Goal: Check status

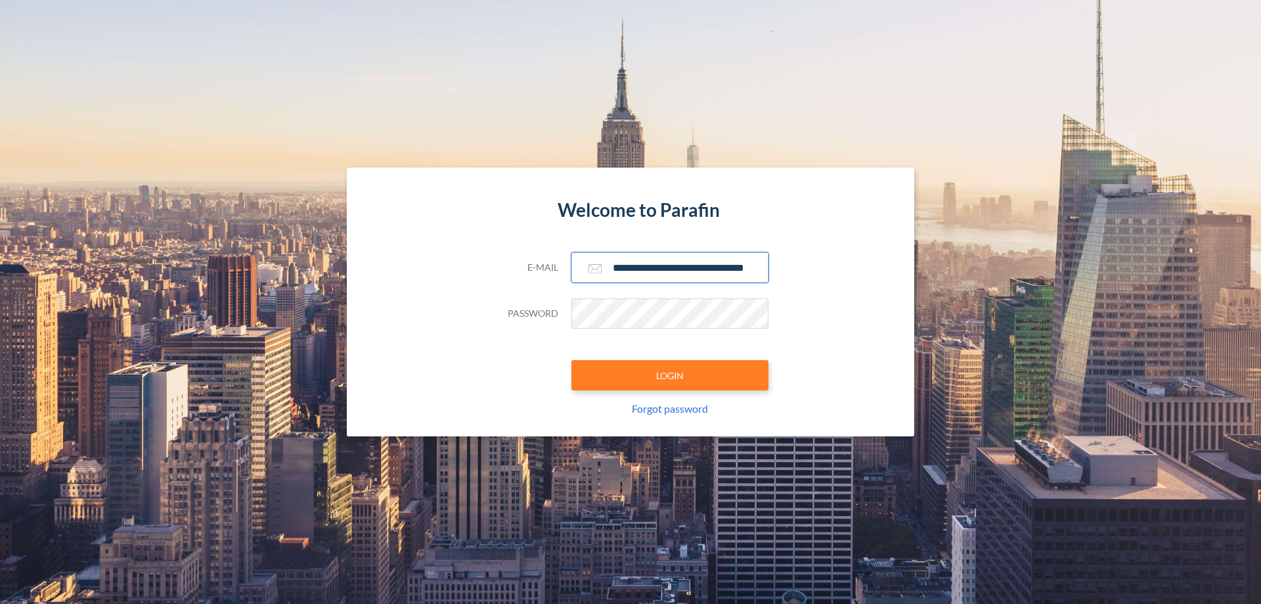
type input "**********"
click at [670, 375] on button "LOGIN" at bounding box center [669, 375] width 197 height 30
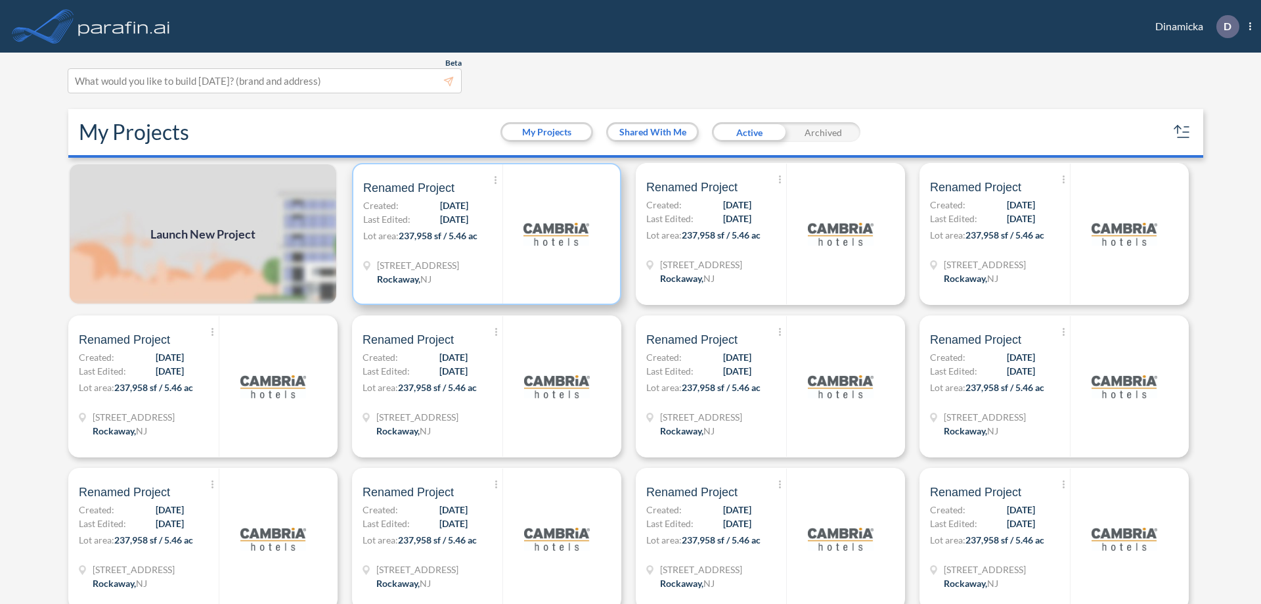
scroll to position [3, 0]
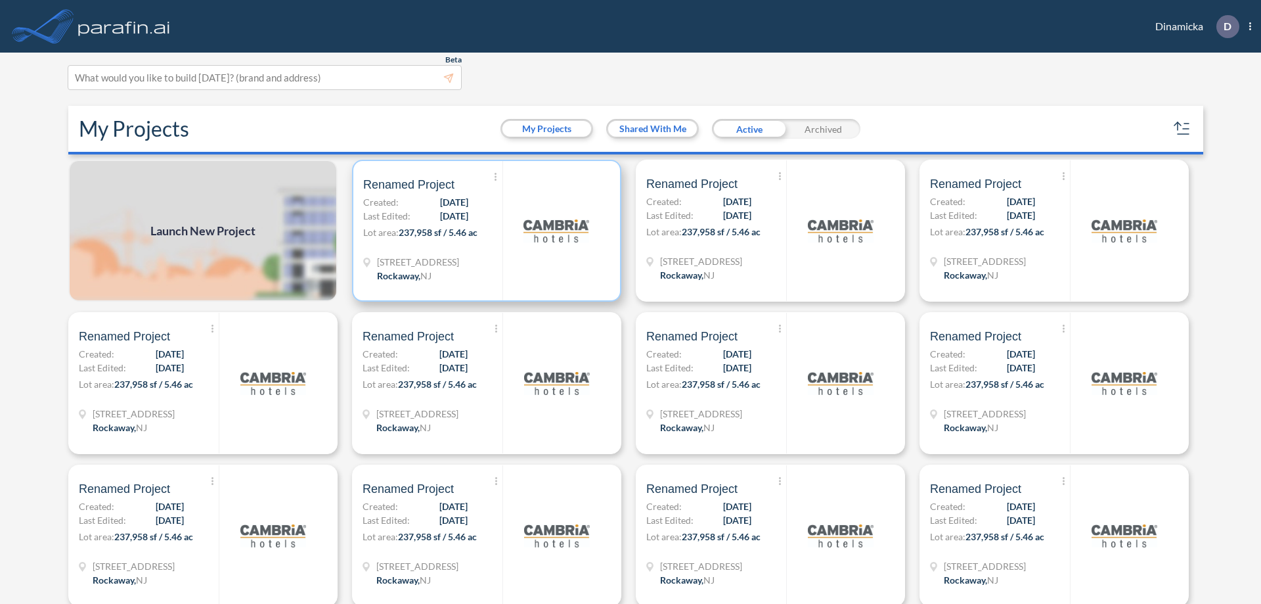
click at [484, 231] on p "Lot area: 237,958 sf / 5.46 ac" at bounding box center [432, 234] width 139 height 19
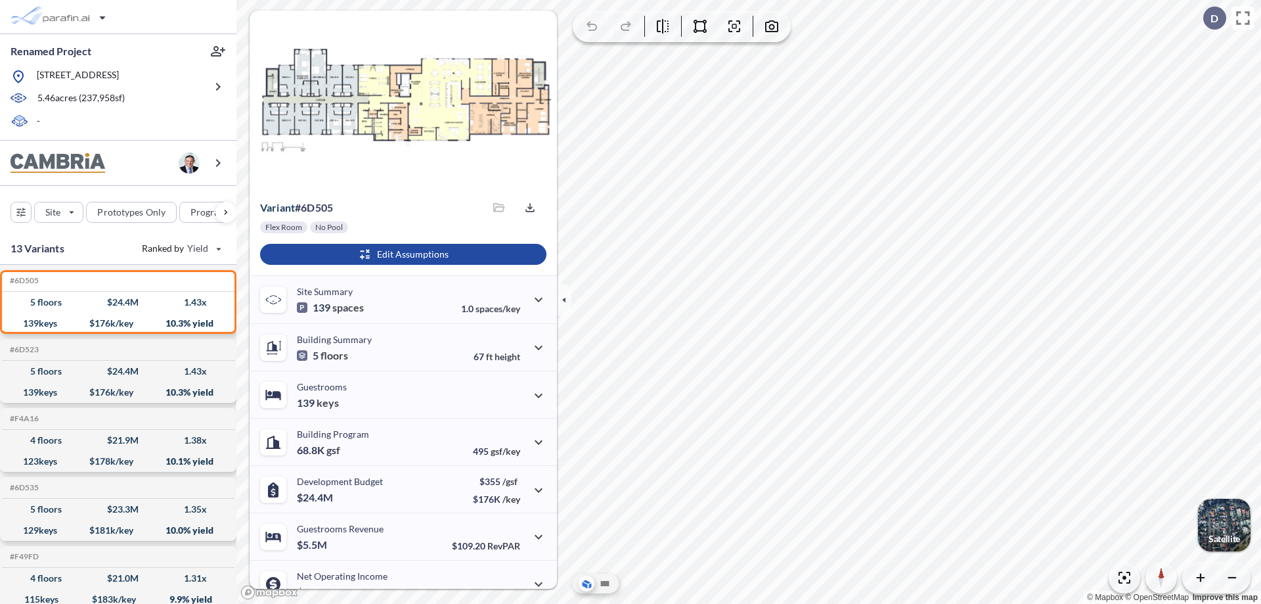
scroll to position [66, 0]
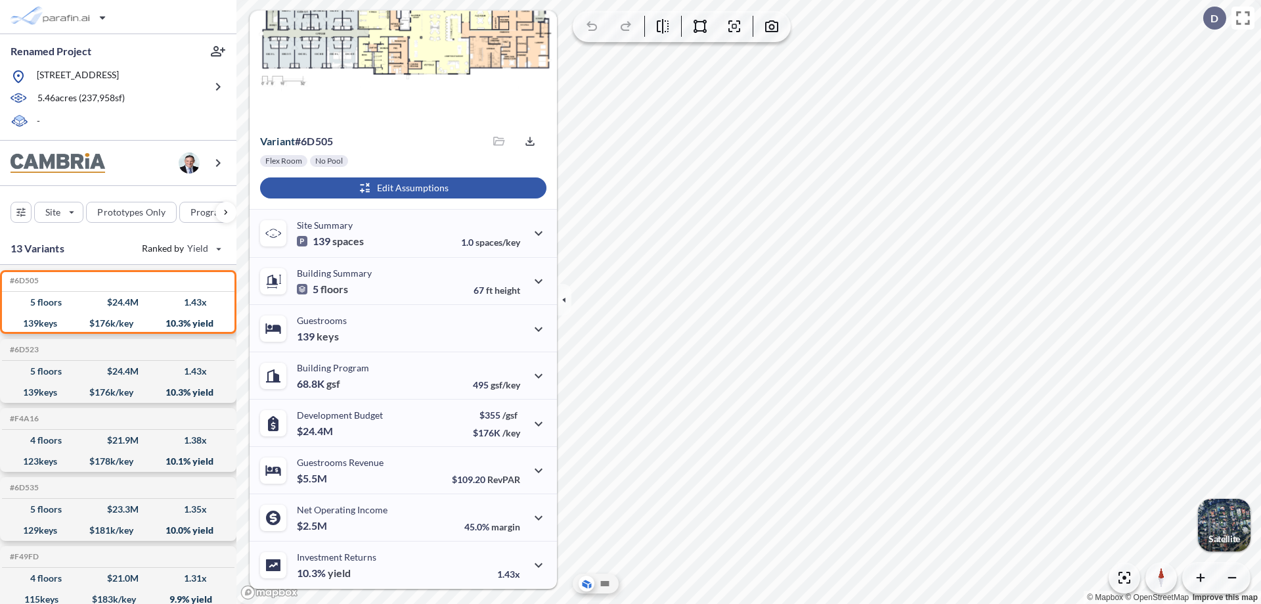
click at [401, 188] on div "button" at bounding box center [403, 187] width 286 height 21
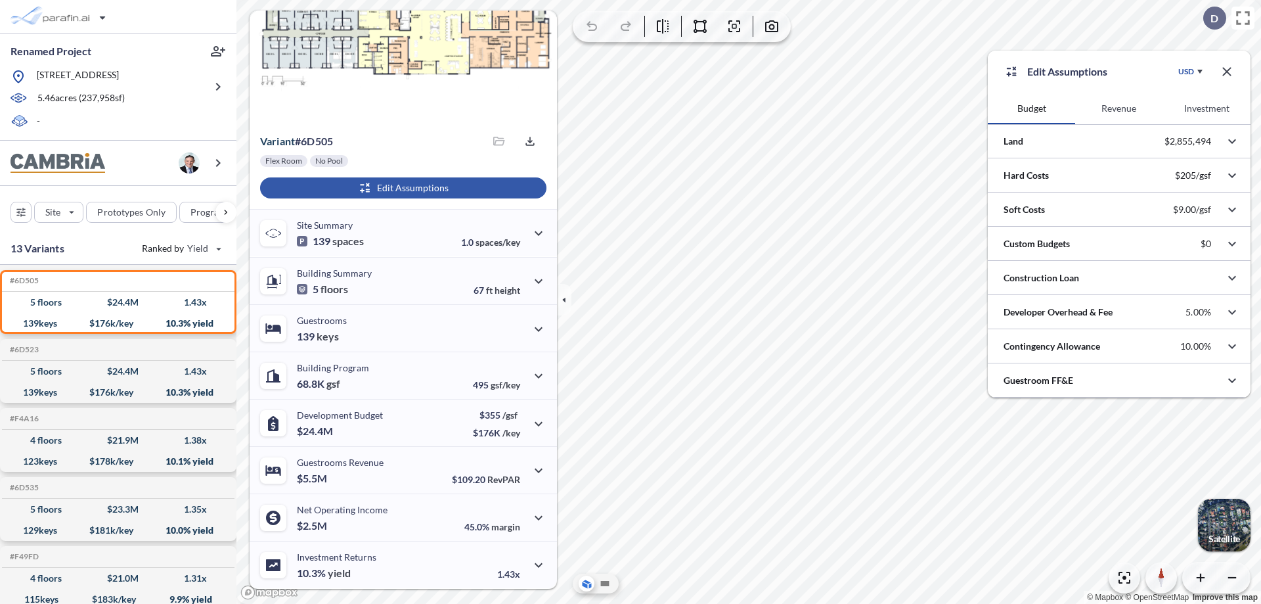
click at [1119, 108] on button "Revenue" at bounding box center [1118, 109] width 87 height 32
